Goal: Transaction & Acquisition: Purchase product/service

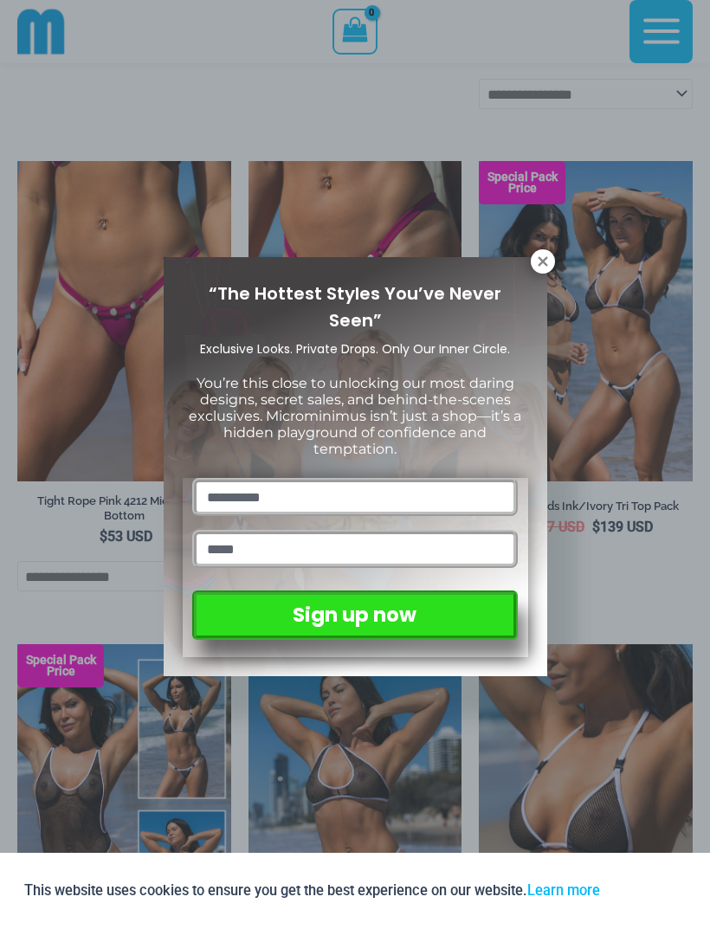
scroll to position [952, 0]
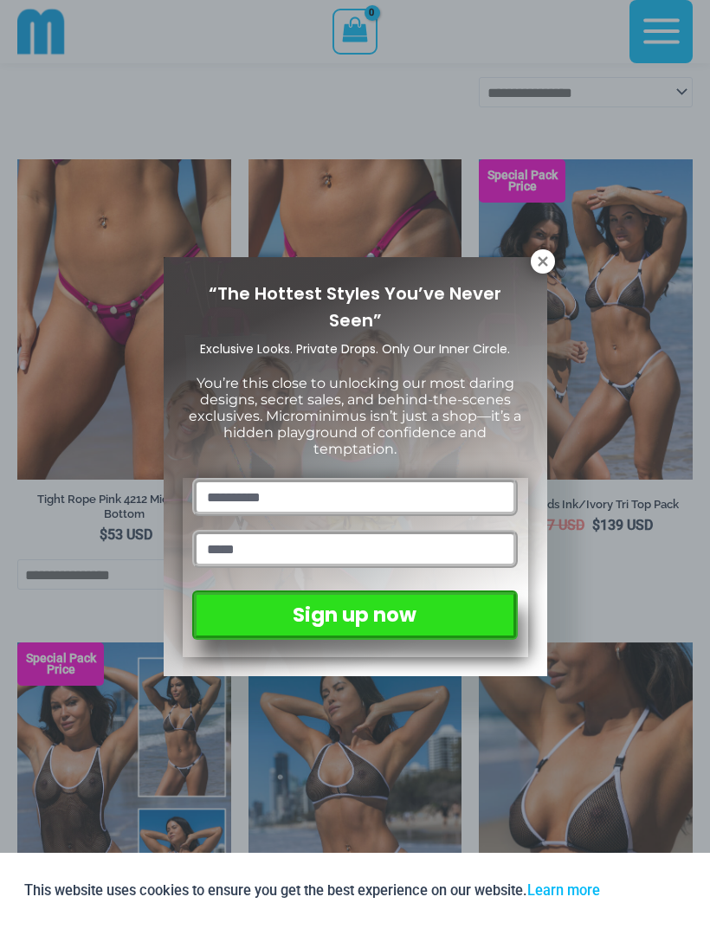
click at [537, 267] on icon at bounding box center [543, 262] width 16 height 16
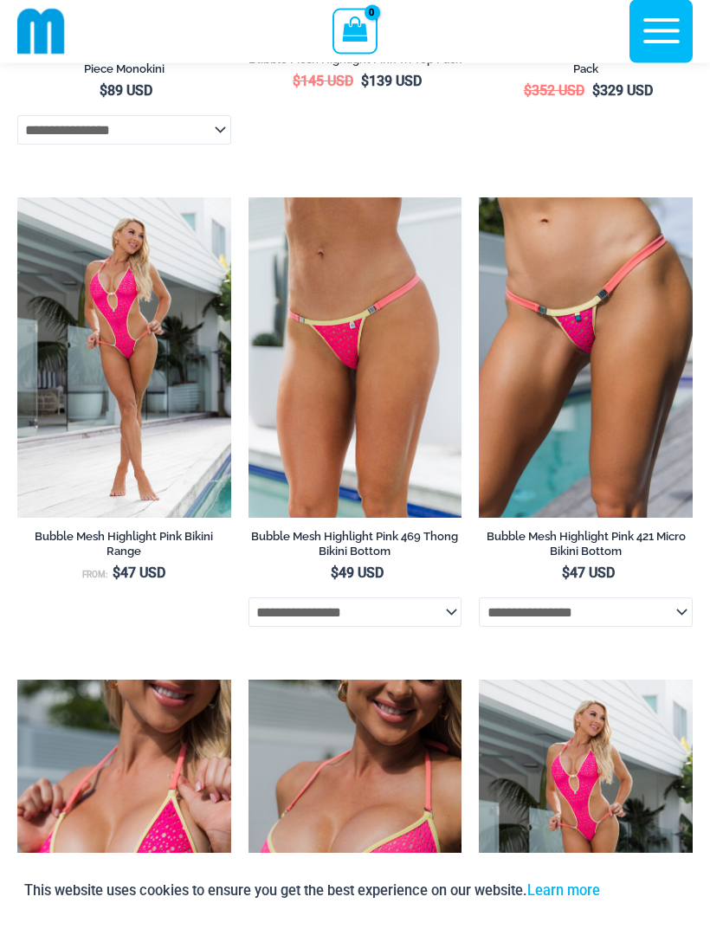
scroll to position [2843, 0]
click at [672, 627] on select "**********" at bounding box center [586, 611] width 214 height 29
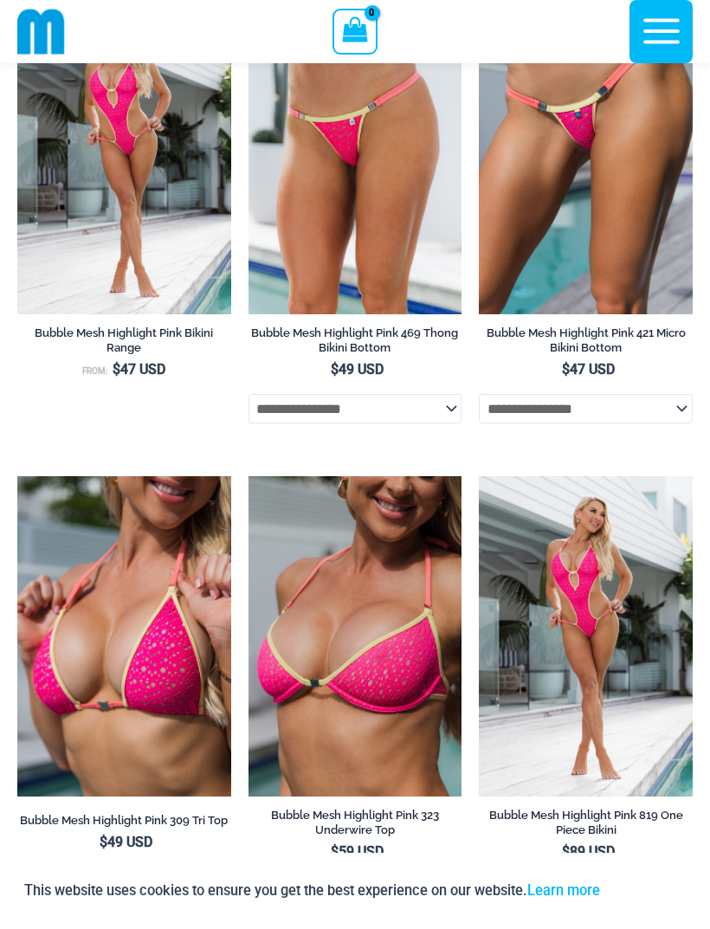
scroll to position [3044, 0]
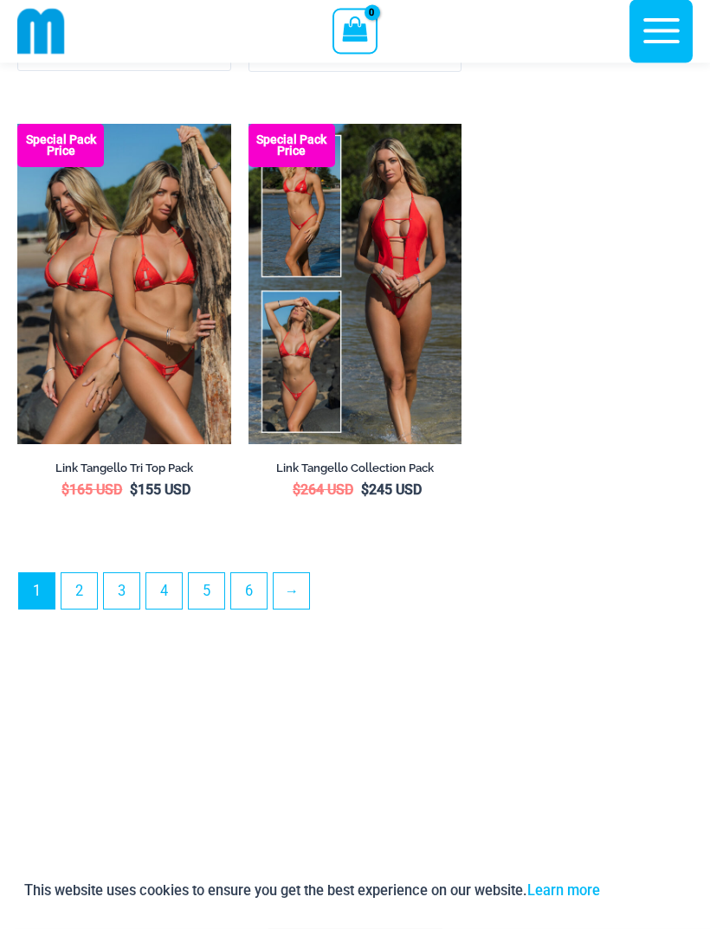
scroll to position [5280, 0]
click at [80, 609] on link "2" at bounding box center [78, 590] width 35 height 35
click at [86, 573] on link "2" at bounding box center [78, 590] width 35 height 35
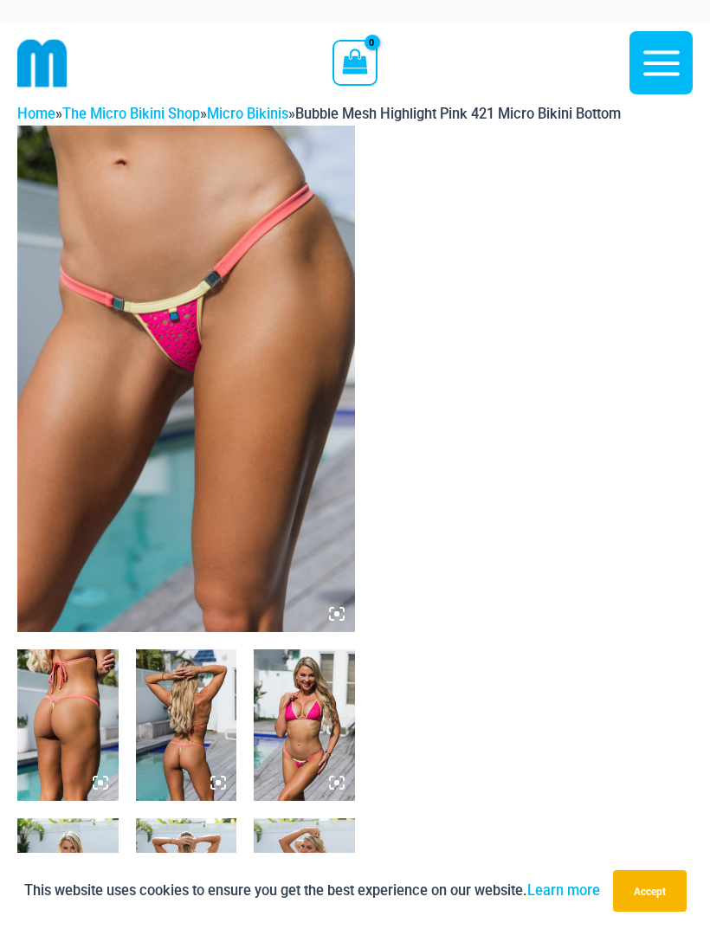
click at [77, 717] on img at bounding box center [67, 724] width 101 height 151
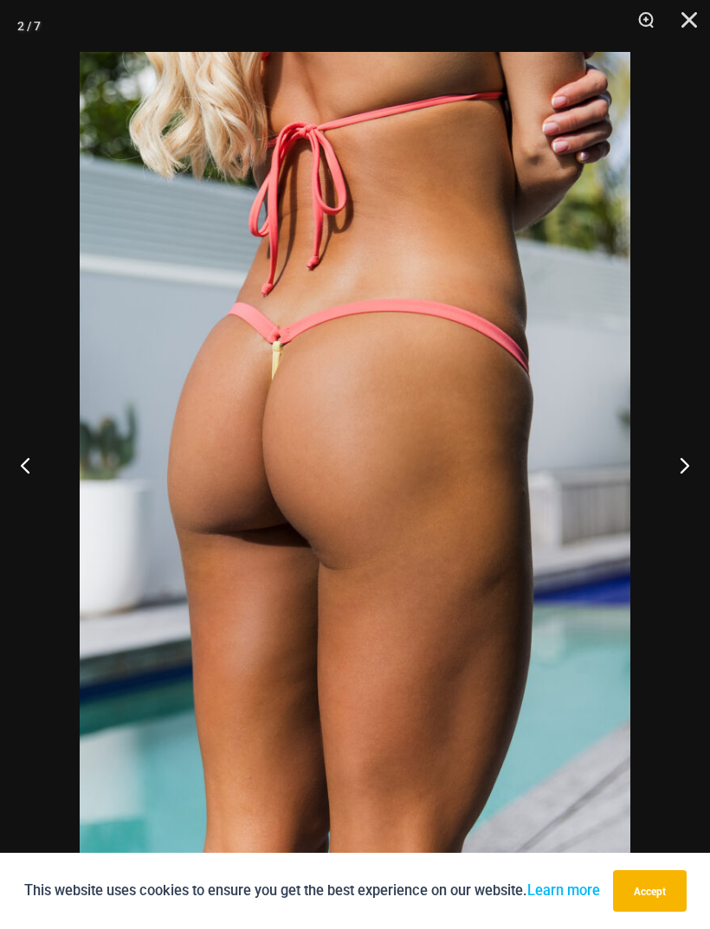
click at [689, 466] on button "Next" at bounding box center [677, 465] width 65 height 87
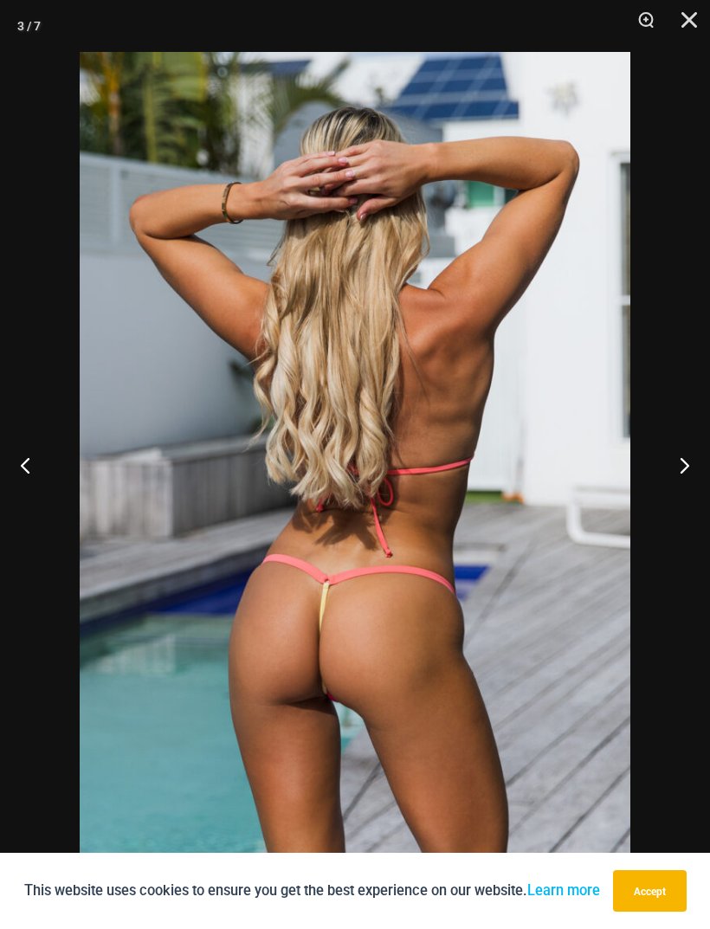
click at [686, 473] on button "Next" at bounding box center [677, 465] width 65 height 87
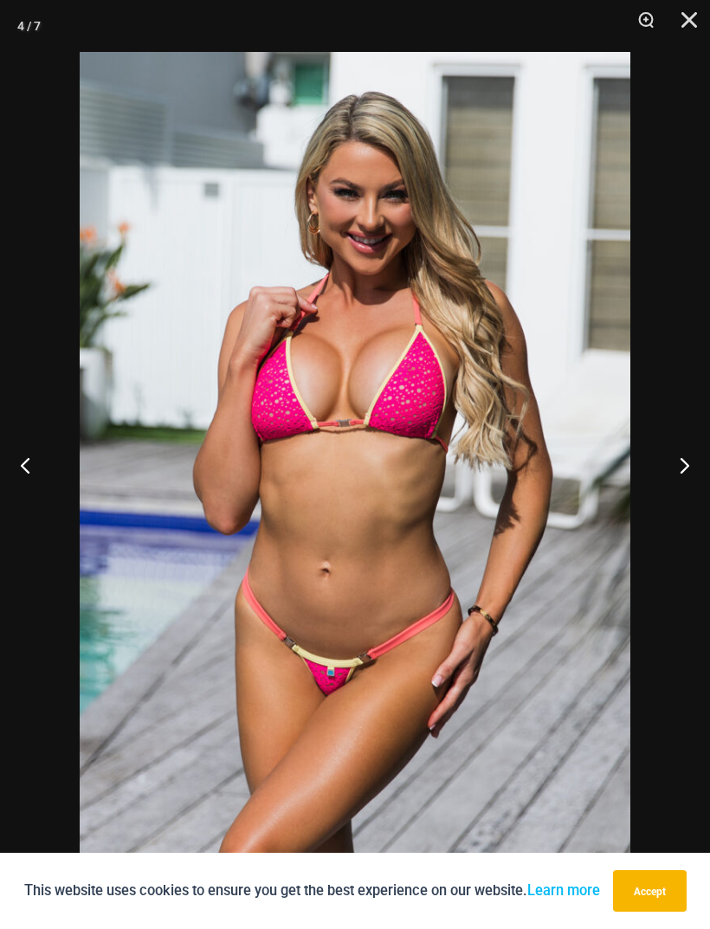
click at [684, 475] on button "Next" at bounding box center [677, 465] width 65 height 87
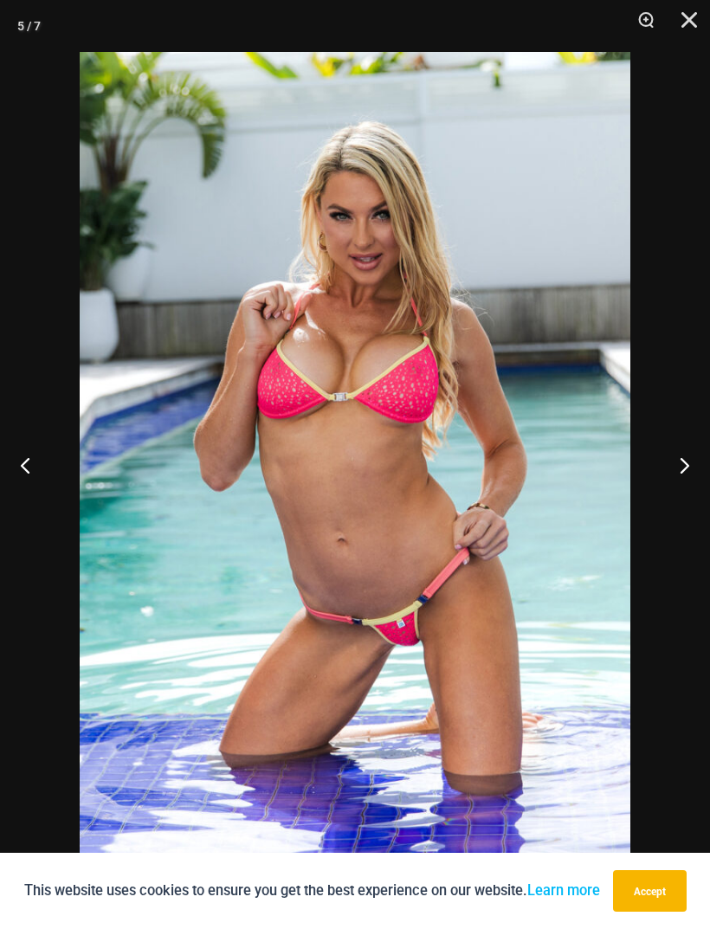
click at [681, 478] on button "Next" at bounding box center [677, 465] width 65 height 87
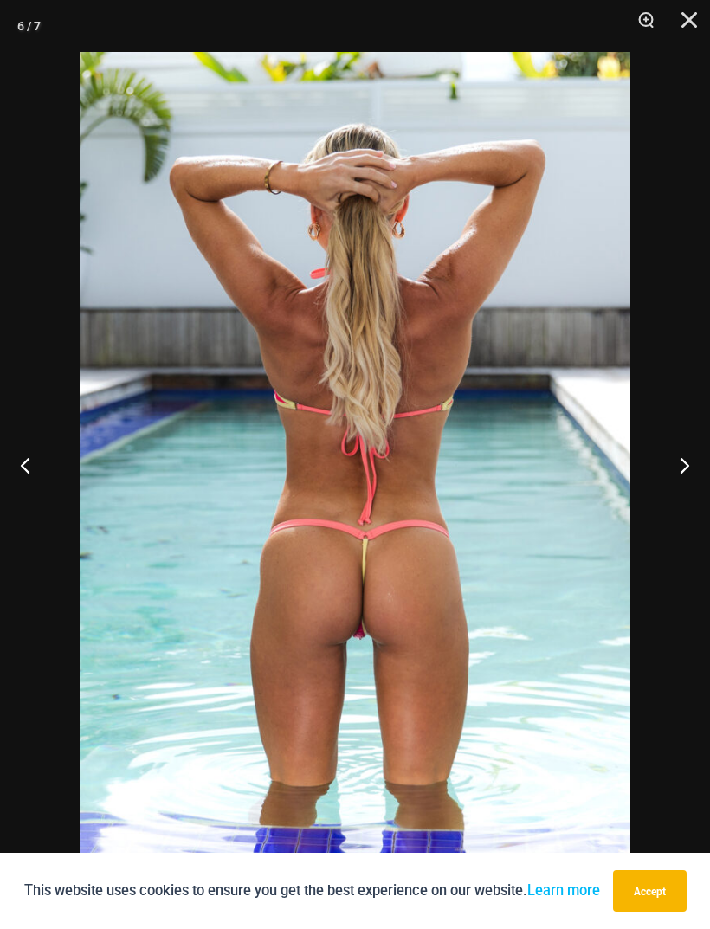
click at [680, 480] on button "Next" at bounding box center [677, 465] width 65 height 87
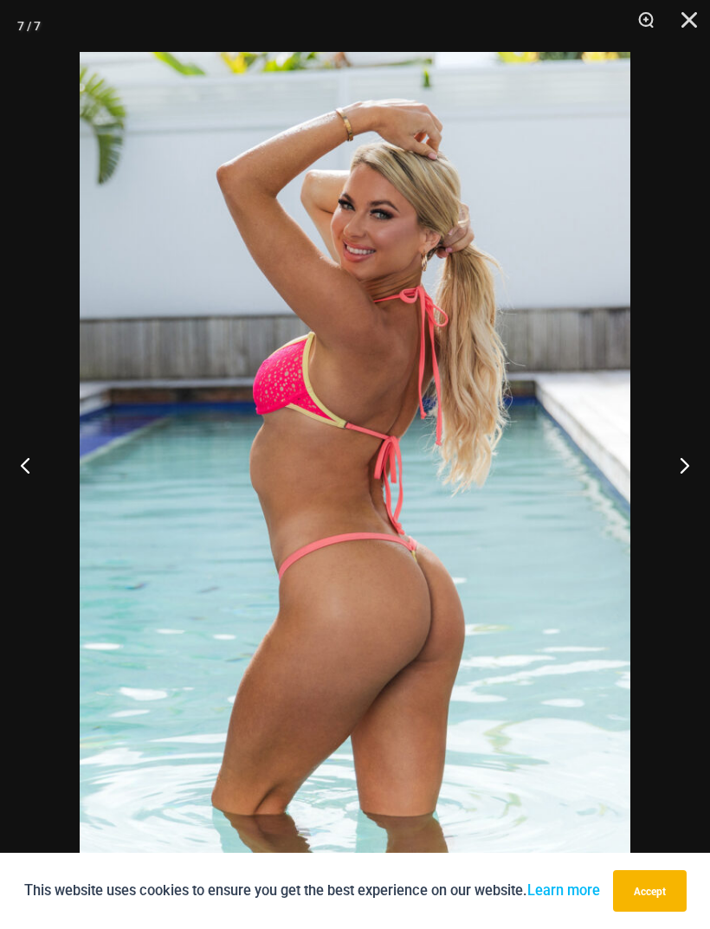
click at [679, 481] on button "Next" at bounding box center [677, 465] width 65 height 87
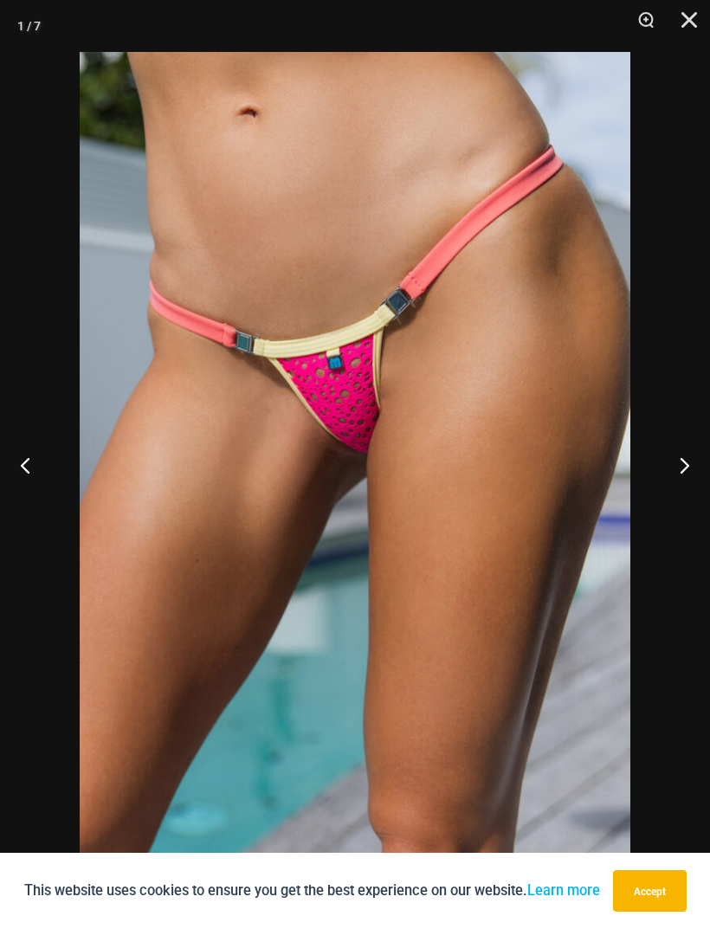
click at [678, 483] on button "Next" at bounding box center [677, 465] width 65 height 87
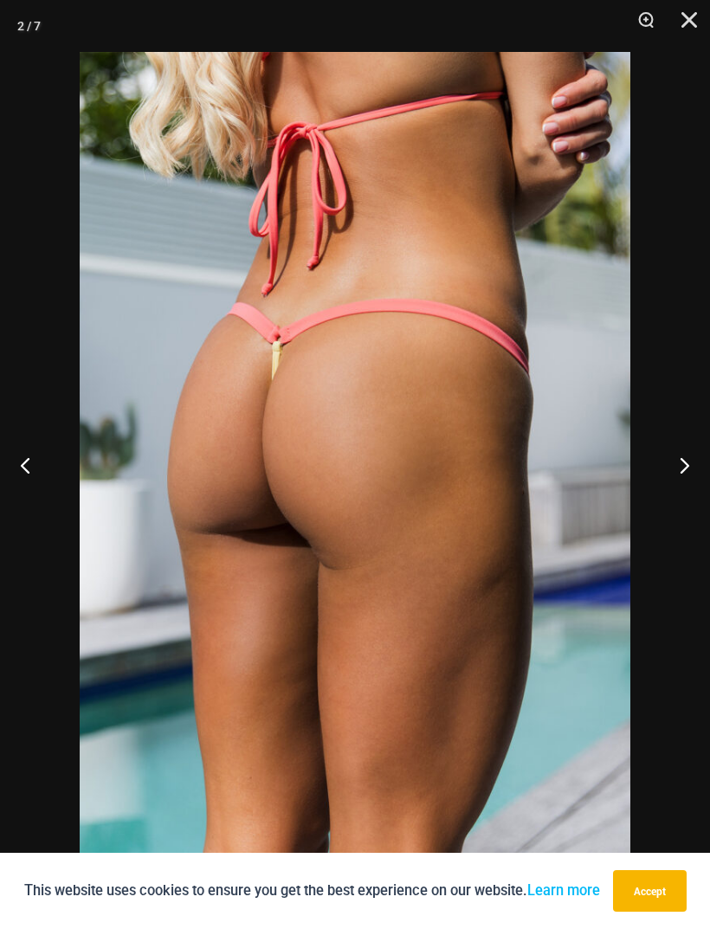
click at [676, 486] on button "Next" at bounding box center [677, 465] width 65 height 87
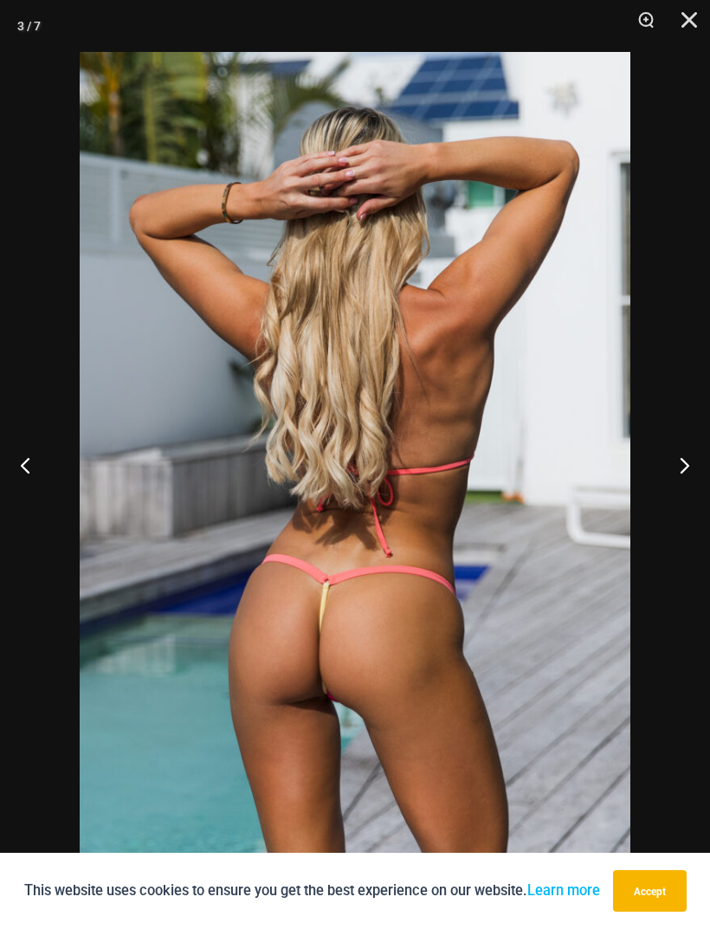
click at [675, 487] on button "Next" at bounding box center [677, 465] width 65 height 87
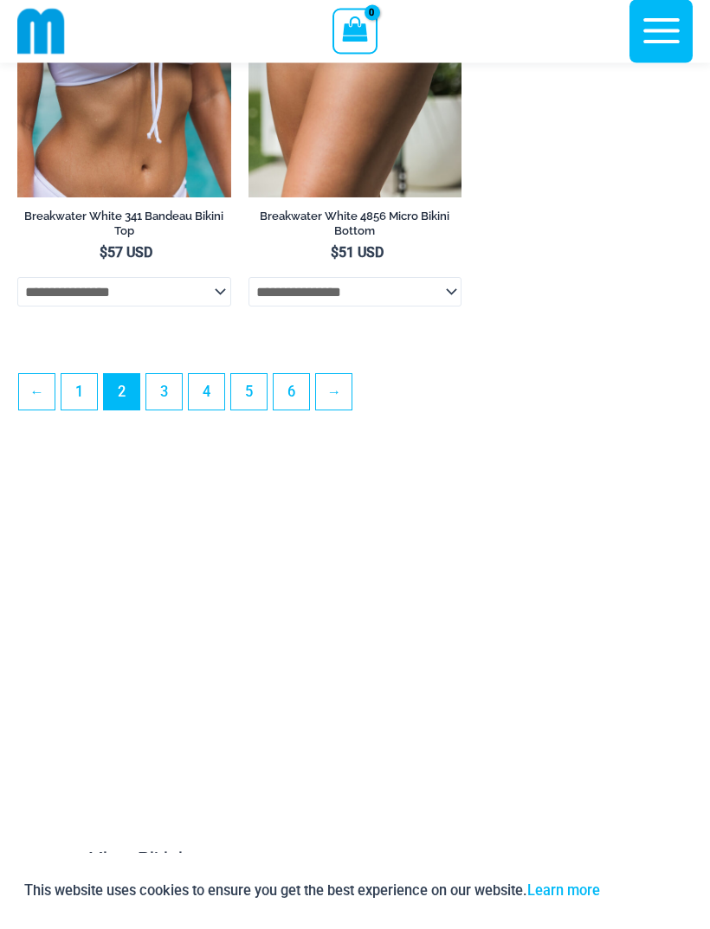
scroll to position [5063, 0]
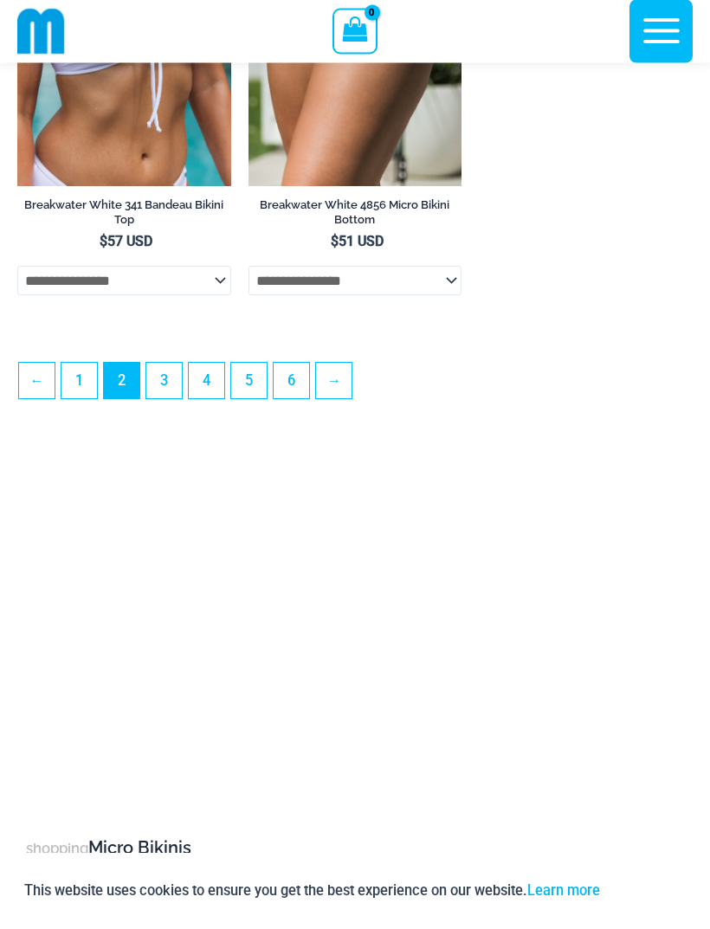
click at [172, 399] on link "3" at bounding box center [163, 381] width 35 height 35
click at [170, 364] on link "3" at bounding box center [163, 381] width 35 height 35
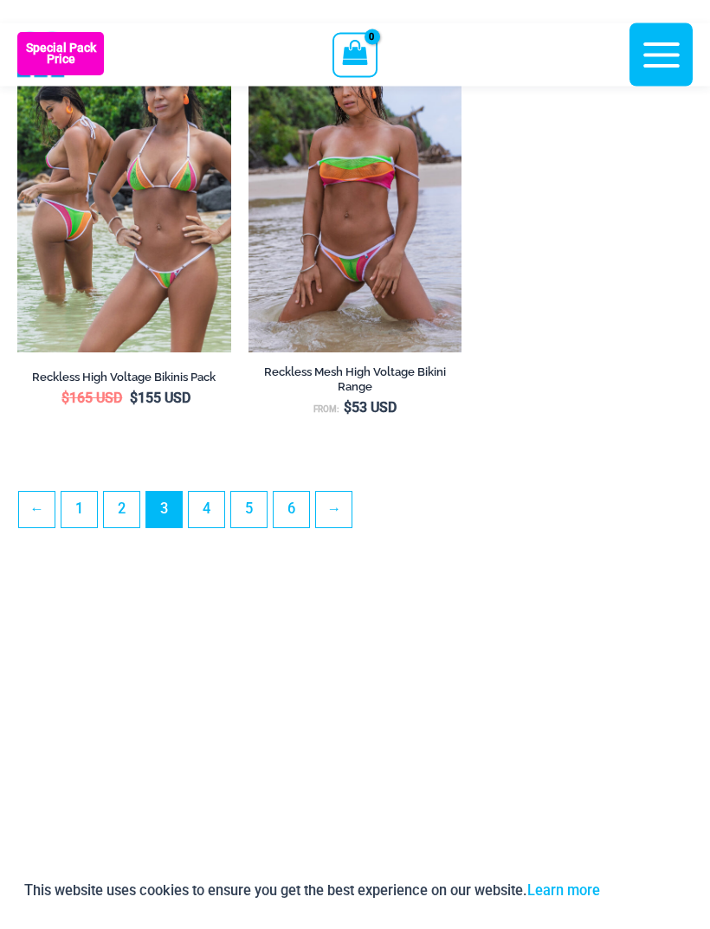
scroll to position [4868, 0]
click at [213, 527] on link "4" at bounding box center [206, 509] width 35 height 35
click at [216, 492] on link "4" at bounding box center [206, 509] width 35 height 35
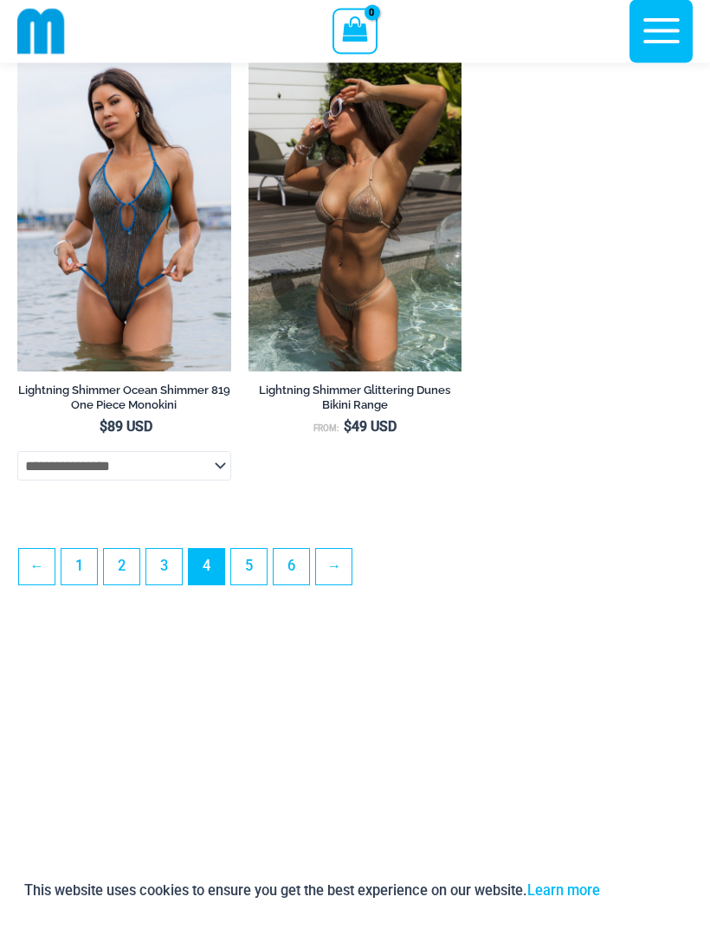
scroll to position [4907, 0]
click at [264, 584] on link "5" at bounding box center [248, 566] width 35 height 35
click at [259, 549] on link "5" at bounding box center [248, 566] width 35 height 35
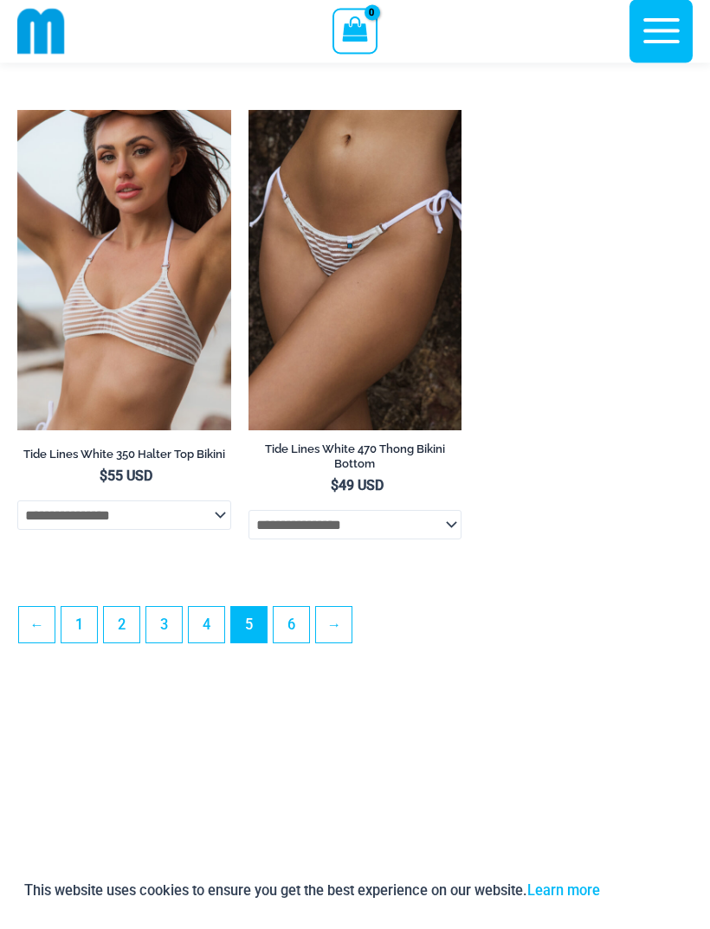
scroll to position [4791, 0]
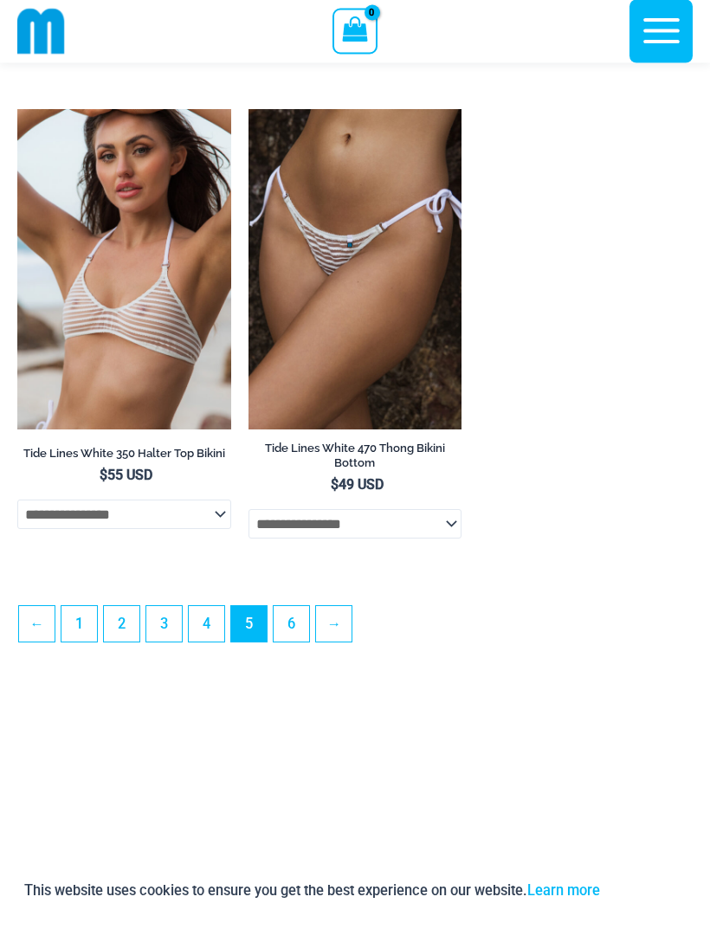
click at [297, 642] on link "6" at bounding box center [291, 624] width 35 height 35
click at [299, 607] on link "6" at bounding box center [291, 624] width 35 height 35
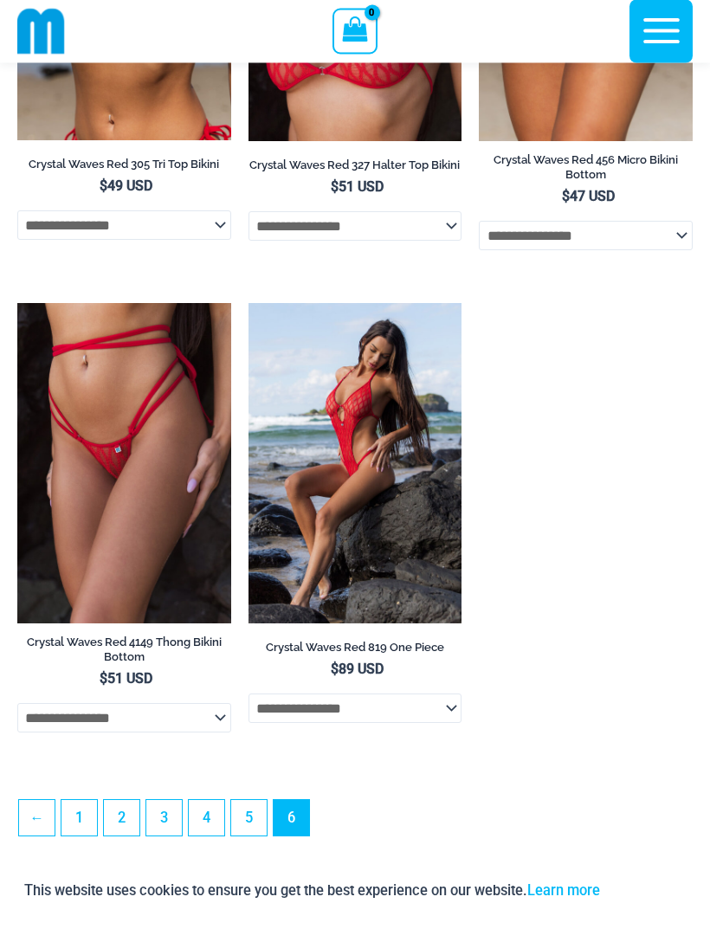
scroll to position [4646, 0]
